Goal: Check status: Check status

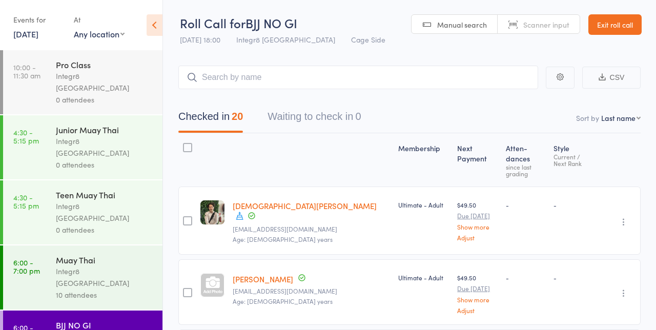
click at [28, 29] on link "[DATE]" at bounding box center [25, 33] width 25 height 11
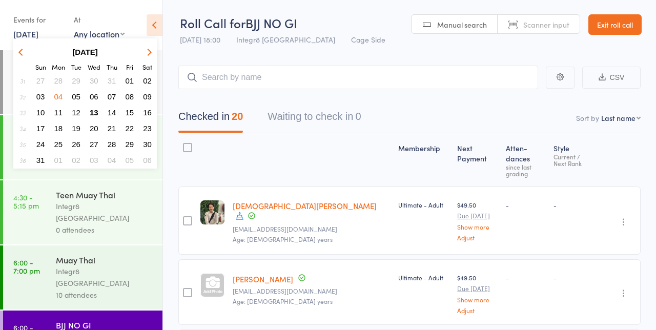
click at [91, 111] on span "13" at bounding box center [94, 112] width 9 height 9
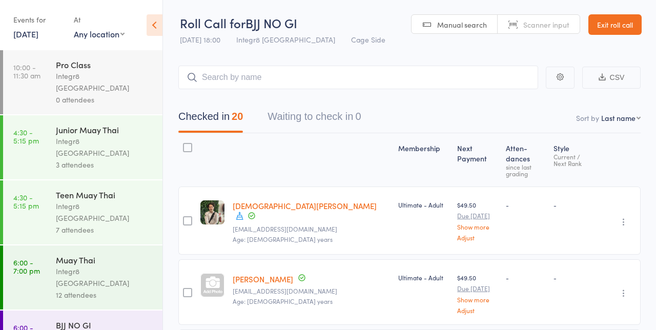
click at [45, 245] on link "6:00 - 7:00 pm Muay Thai Integr8 [GEOGRAPHIC_DATA] 12 attendees" at bounding box center [82, 277] width 159 height 64
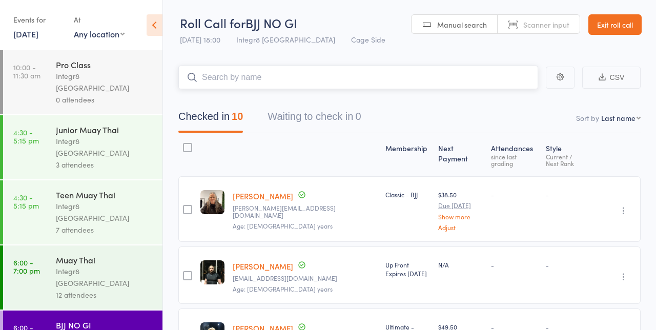
click at [533, 111] on nav "Checked in 10 Waiting to check in 0" at bounding box center [409, 119] width 487 height 27
click at [407, 106] on nav "Checked in 10 Waiting to check in 0" at bounding box center [409, 119] width 487 height 27
